Goal: Information Seeking & Learning: Learn about a topic

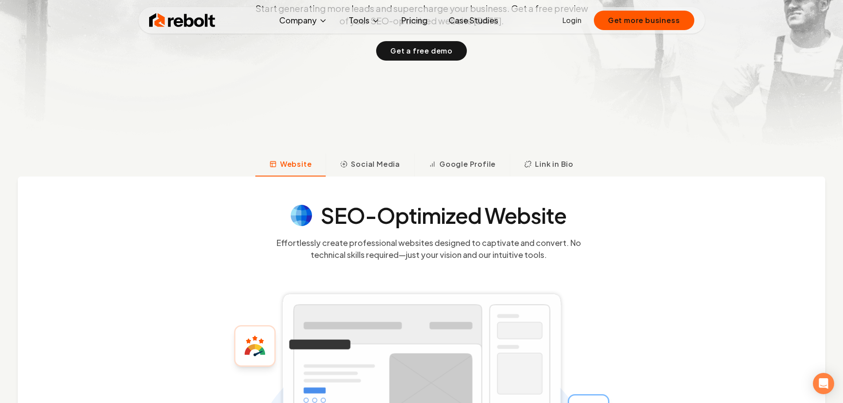
scroll to position [221, 0]
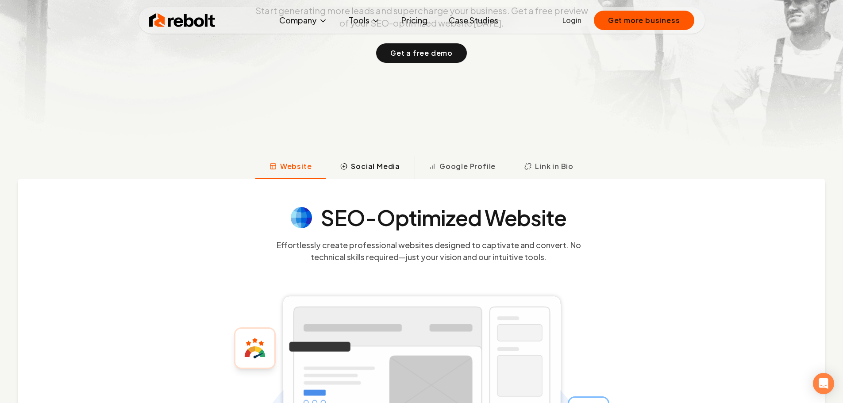
click at [376, 162] on span "Social Media" at bounding box center [375, 166] width 49 height 11
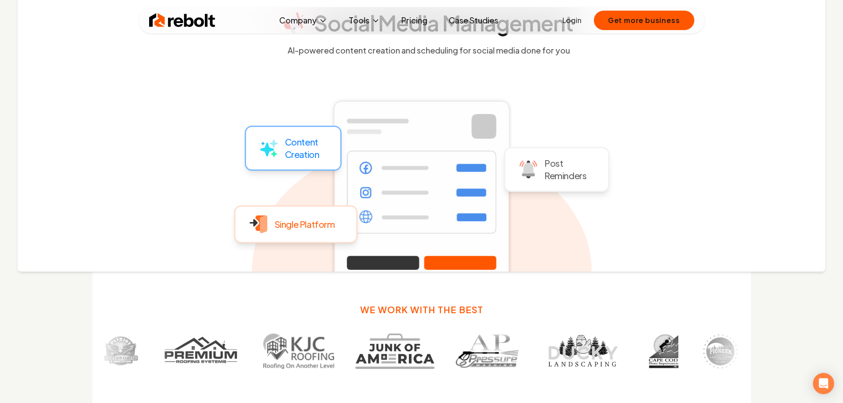
scroll to position [289, 0]
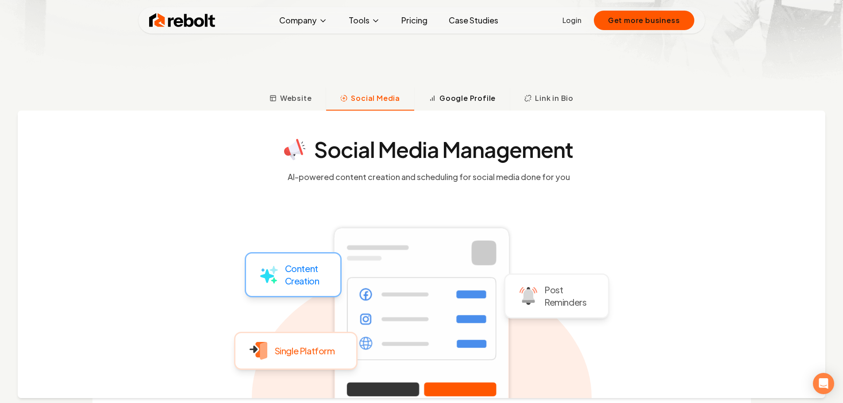
click at [461, 104] on button "Google Profile" at bounding box center [462, 99] width 96 height 23
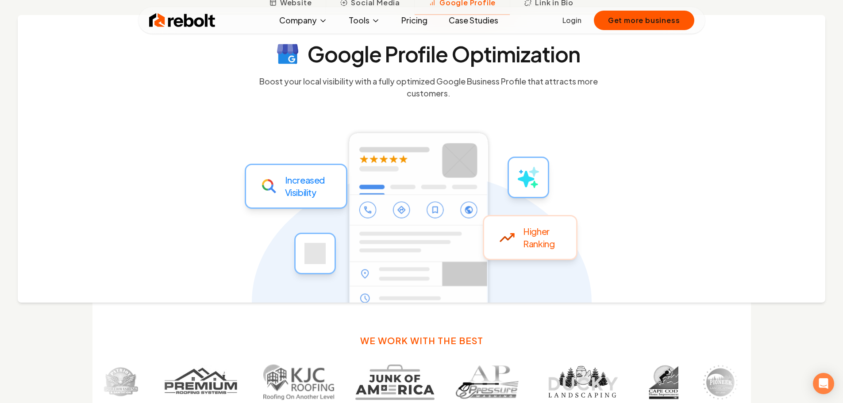
scroll to position [334, 0]
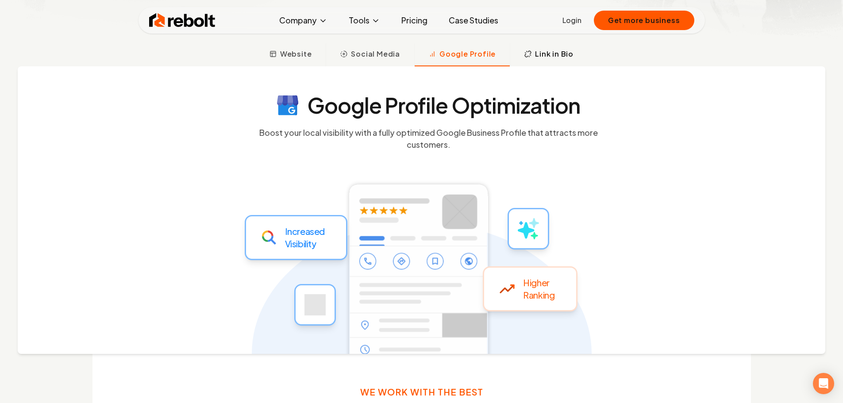
click at [552, 55] on span "Link in Bio" at bounding box center [554, 54] width 38 height 11
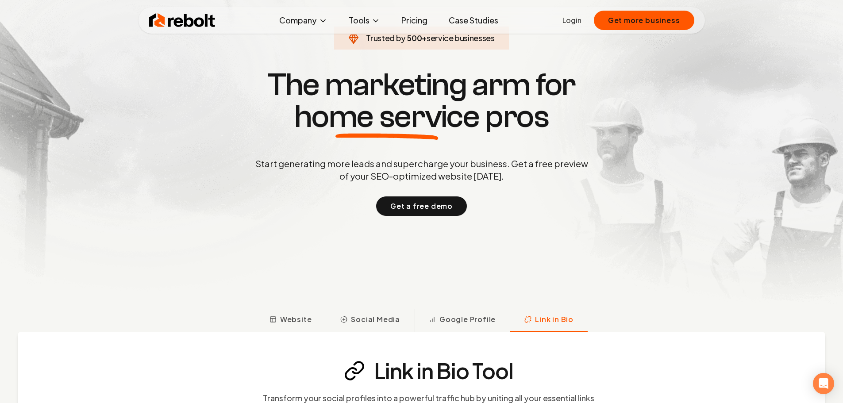
scroll to position [0, 0]
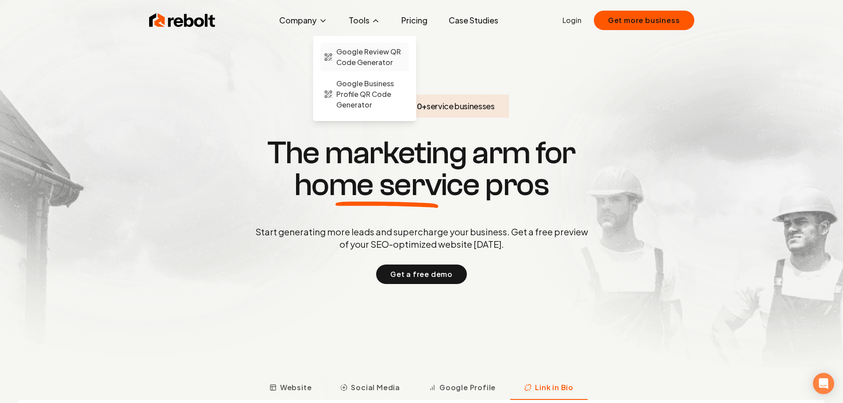
click at [365, 58] on span "Google Review QR Code Generator" at bounding box center [370, 56] width 69 height 21
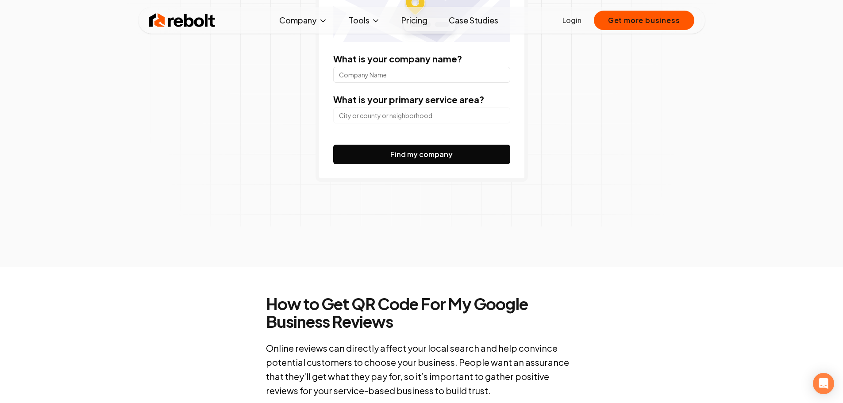
scroll to position [44, 0]
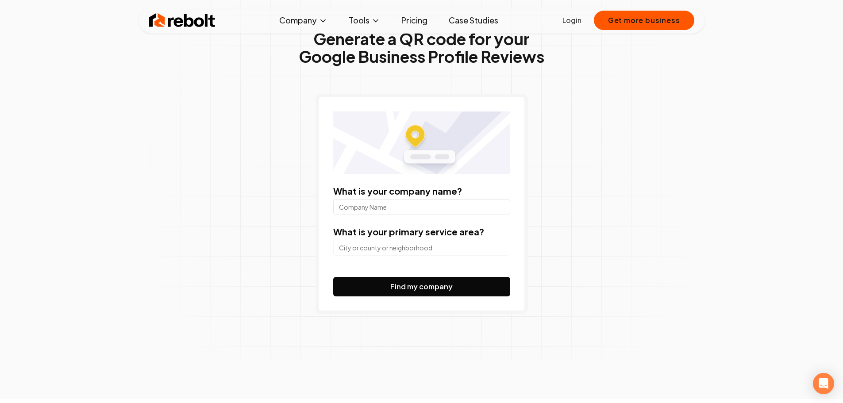
click at [425, 21] on link "Pricing" at bounding box center [414, 21] width 40 height 18
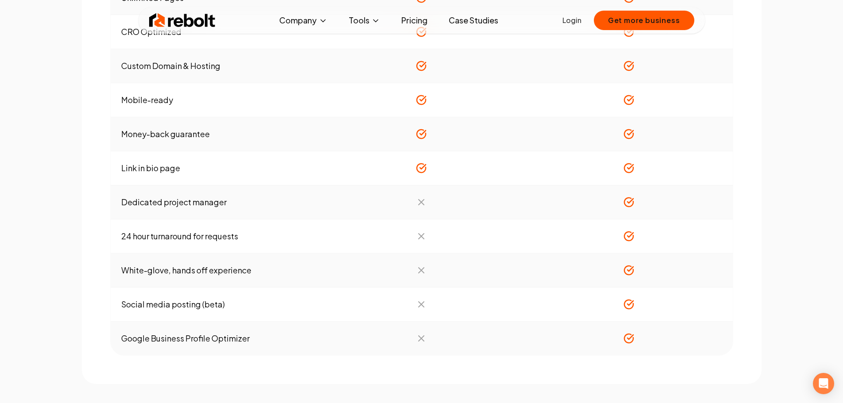
scroll to position [620, 0]
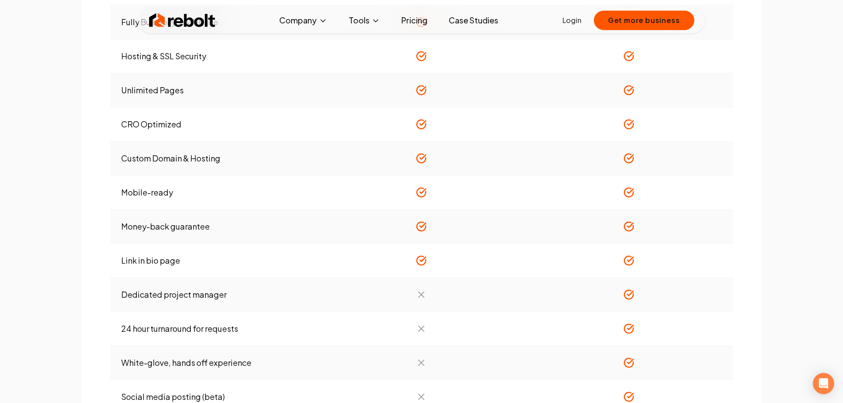
click at [491, 22] on link "Case Studies" at bounding box center [474, 21] width 64 height 18
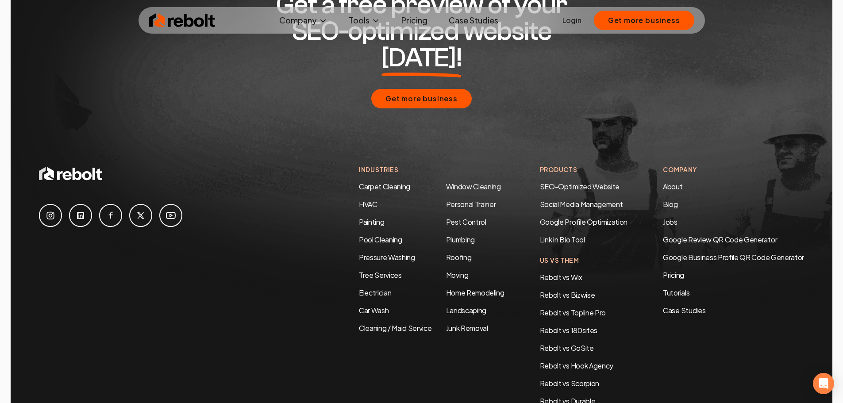
scroll to position [1859, 0]
click at [462, 181] on link "Window Cleaning" at bounding box center [473, 185] width 55 height 9
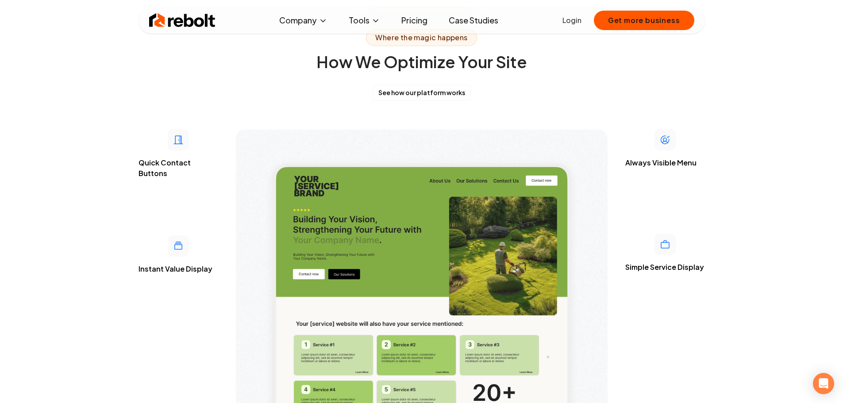
scroll to position [2036, 0]
